Goal: Task Accomplishment & Management: Complete application form

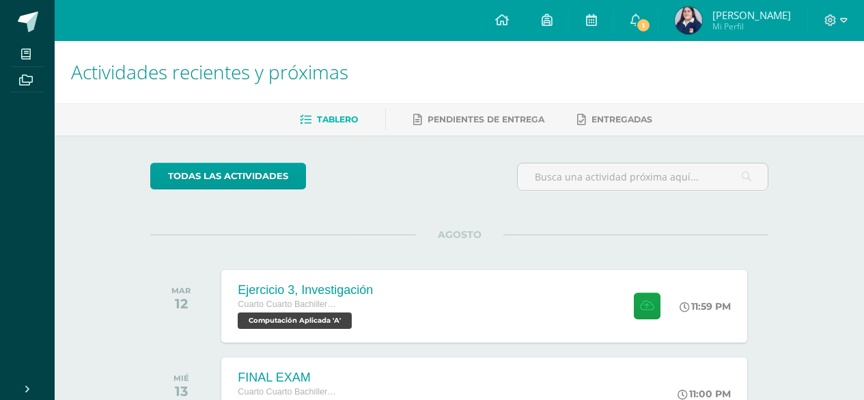
scroll to position [66, 0]
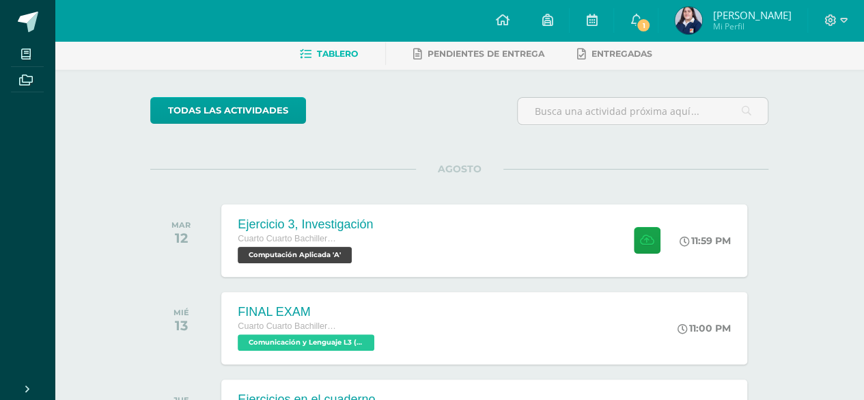
click at [444, 257] on div "Ejercicio 3, Investigación Cuarto Cuarto Bachillerato en Ciencias y Letras con …" at bounding box center [483, 240] width 525 height 72
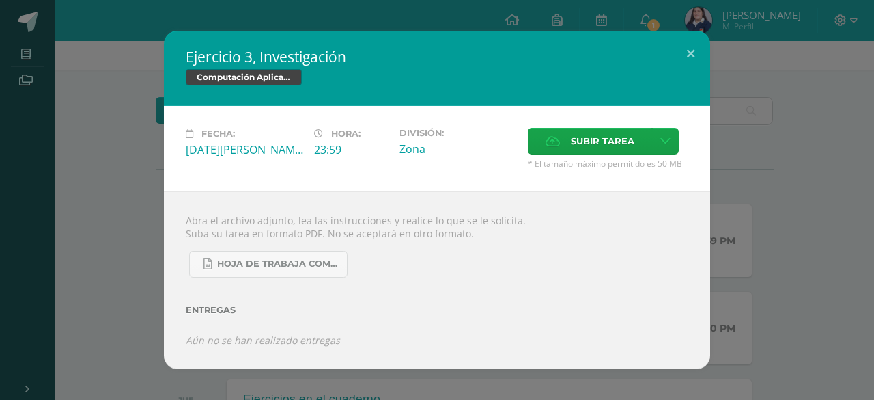
drag, startPoint x: 213, startPoint y: 219, endPoint x: 530, endPoint y: 214, distance: 316.9
click at [530, 214] on div "Abra el archivo adjunto, lea las instrucciones y realice lo que se le solicita.…" at bounding box center [437, 280] width 546 height 178
click at [248, 237] on div "Abra el archivo adjunto, lea las instrucciones y realice lo que se le solicita.…" at bounding box center [437, 280] width 546 height 178
click at [600, 160] on span "* El tamaño máximo permitido es 50 MB" at bounding box center [608, 164] width 160 height 12
click at [613, 145] on span "Subir tarea" at bounding box center [603, 140] width 64 height 25
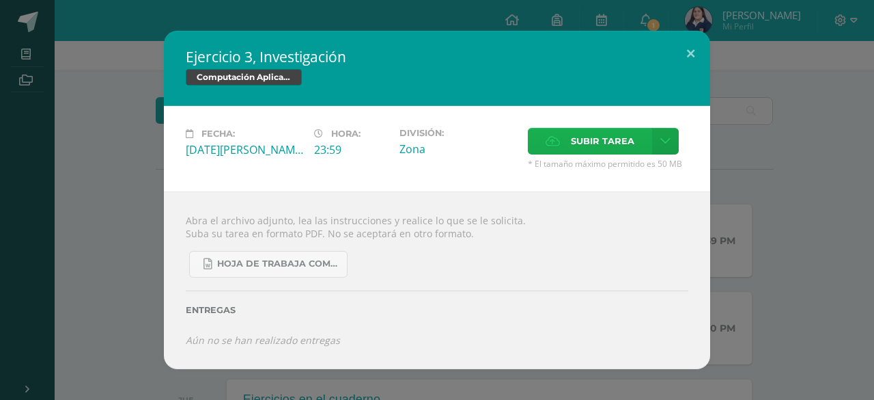
click at [0, 0] on input "Subir tarea" at bounding box center [0, 0] width 0 height 0
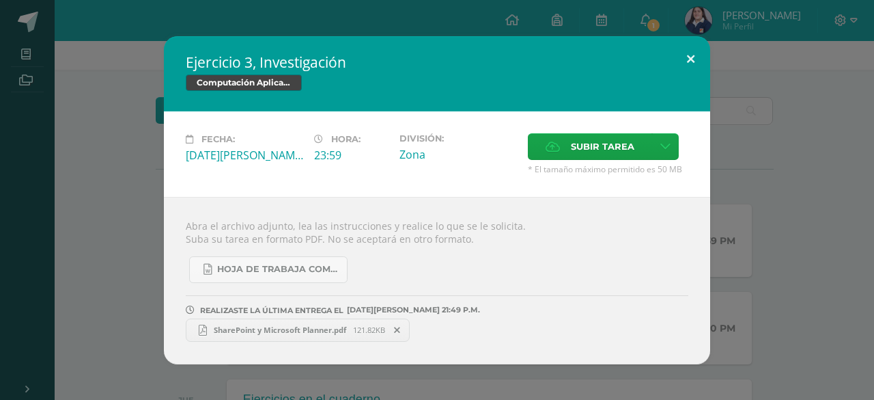
click at [694, 57] on button at bounding box center [690, 59] width 39 height 46
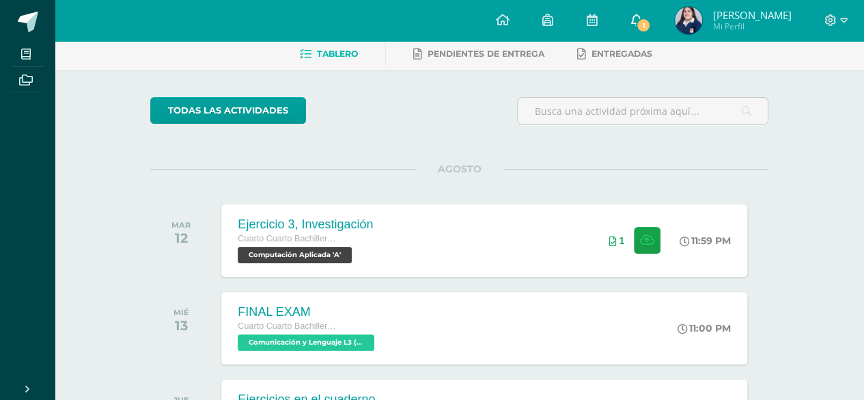
click at [641, 24] on icon at bounding box center [635, 20] width 11 height 12
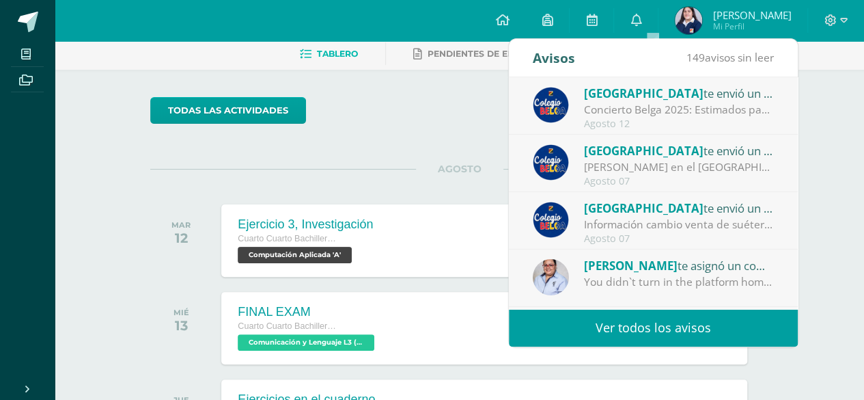
click at [688, 107] on div "Concierto Belga 2025: Estimados padres y madres de familia: Les saludamos cordi…" at bounding box center [679, 110] width 190 height 16
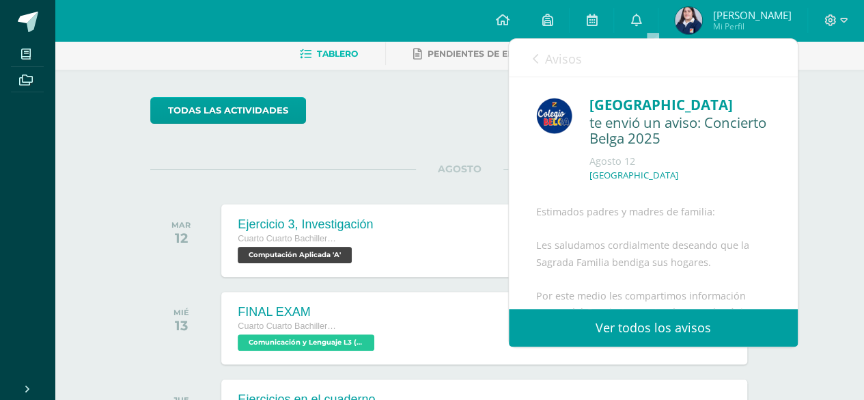
click at [540, 69] on link "Avisos" at bounding box center [557, 58] width 49 height 39
